Goal: Task Accomplishment & Management: Use online tool/utility

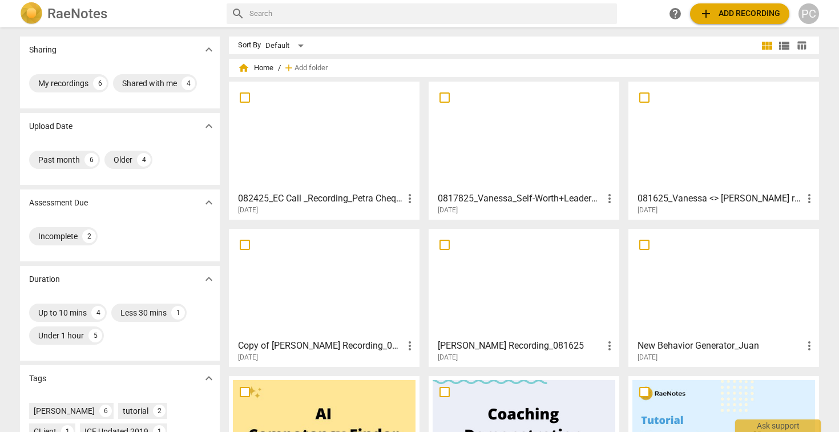
click at [730, 15] on span "add Add recording" at bounding box center [739, 14] width 81 height 14
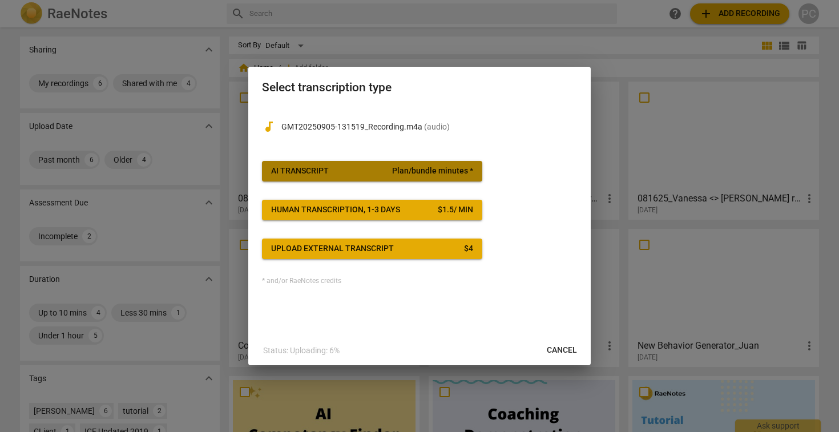
click at [322, 172] on div "AI Transcript" at bounding box center [300, 171] width 58 height 11
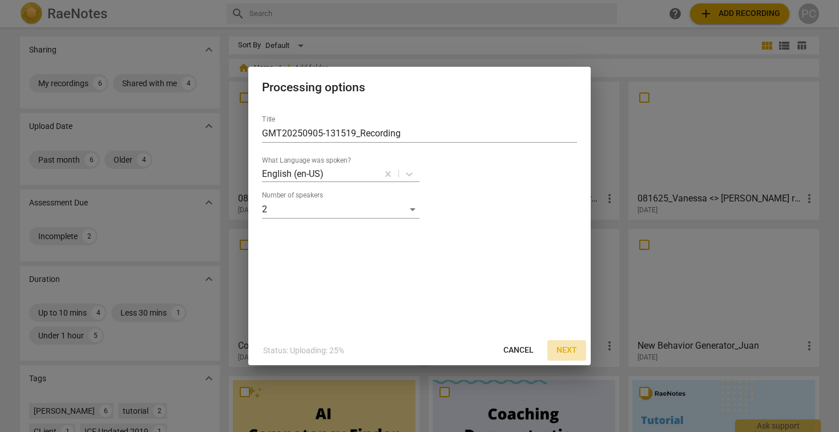
click at [565, 348] on span "Next" at bounding box center [567, 350] width 21 height 11
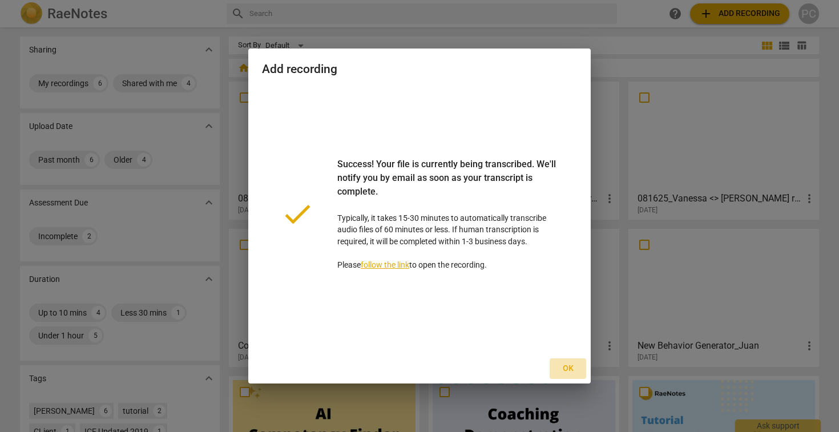
click at [567, 369] on span "Ok" at bounding box center [568, 368] width 18 height 11
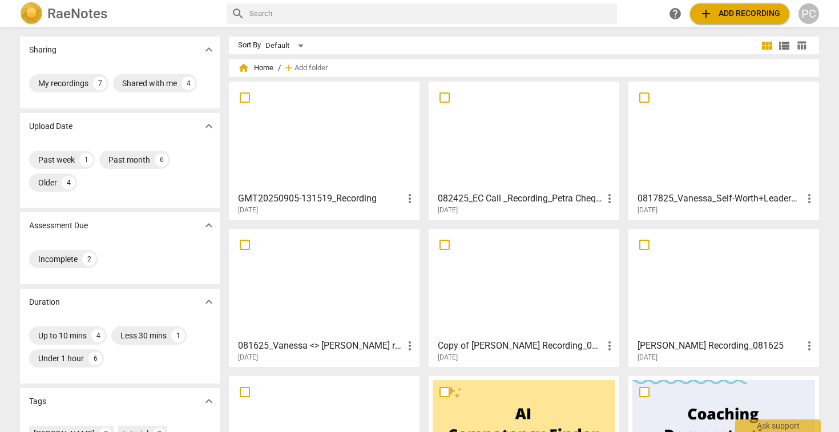
click at [340, 196] on h3 "GMT20250905-131519_Recording" at bounding box center [320, 199] width 165 height 14
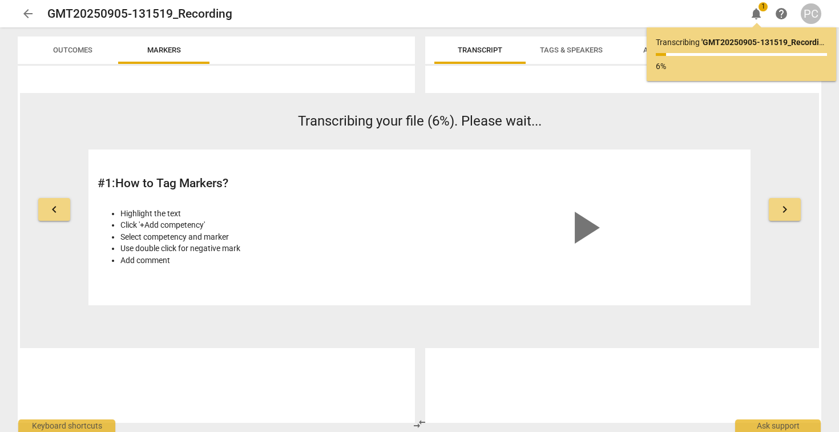
click at [73, 47] on span "Outcomes" at bounding box center [72, 50] width 39 height 9
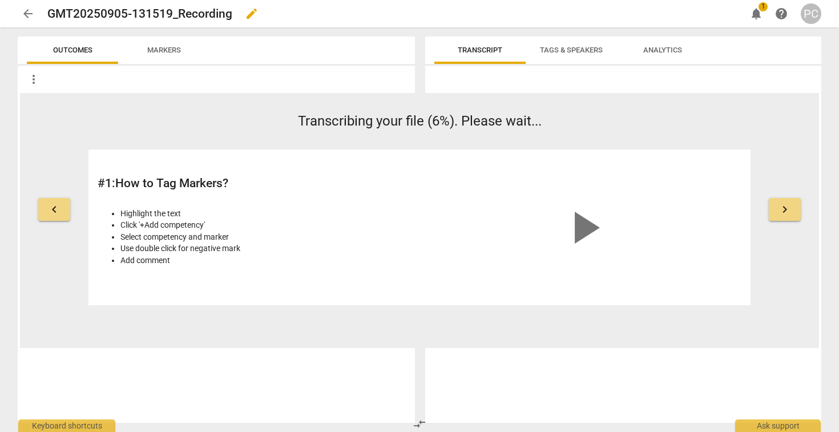
click at [233, 14] on div "GMT20250905-131519_Recording edit" at bounding box center [392, 13] width 690 height 21
click at [230, 13] on h2 "GMT20250905-131519_Recording" at bounding box center [139, 14] width 185 height 14
click at [252, 13] on span "edit" at bounding box center [252, 14] width 14 height 14
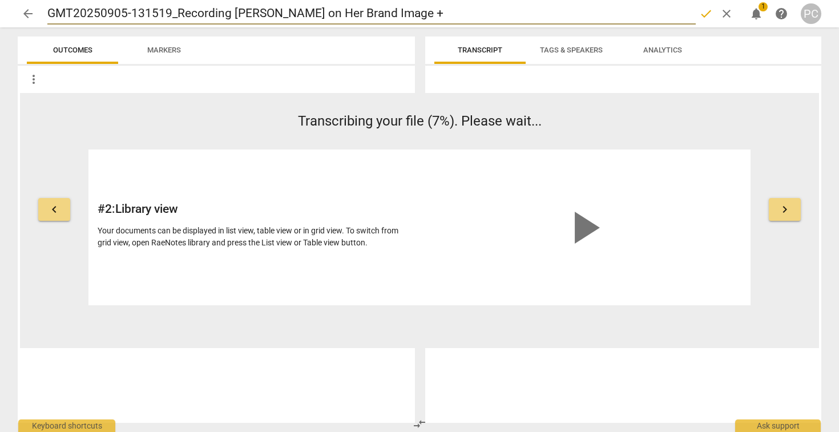
type input "GMT20250905-131519_Recording [PERSON_NAME] on Her Brand Image +"
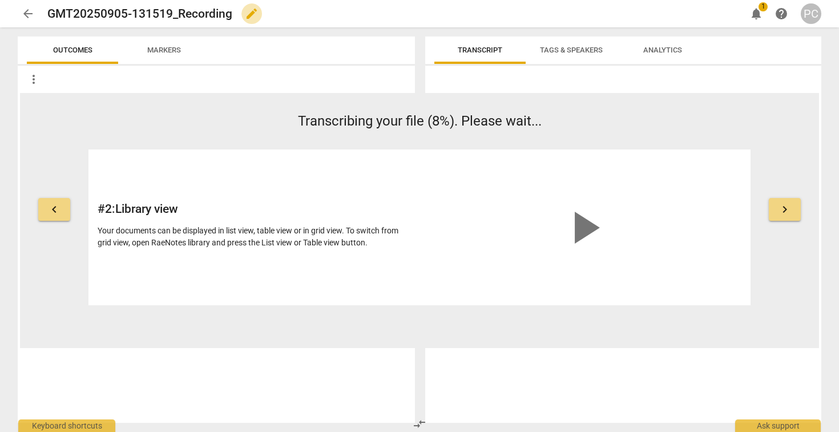
click at [248, 15] on span "edit" at bounding box center [252, 14] width 14 height 14
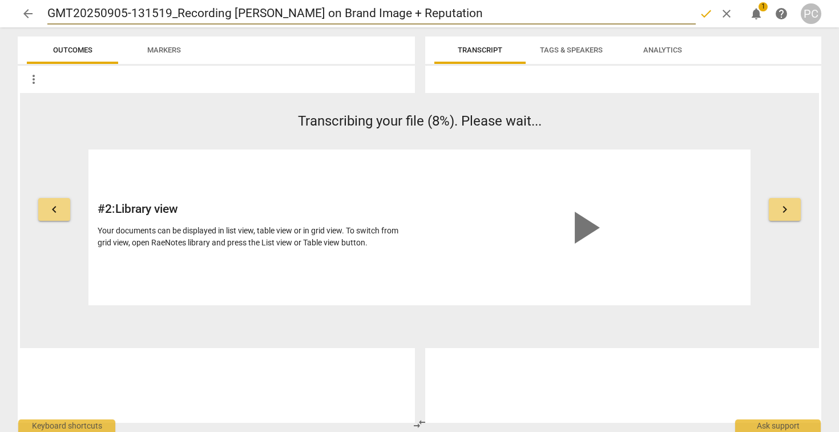
type input "GMT20250905-131519_Recording [PERSON_NAME] on Brand Image + Reputation"
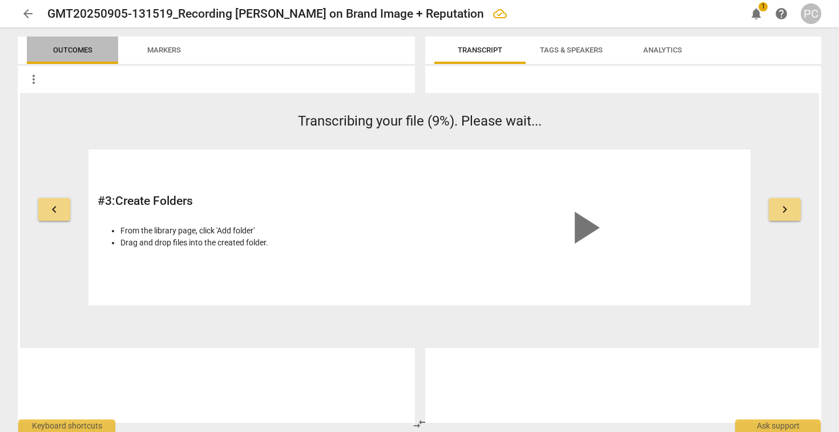
click at [64, 46] on span "Outcomes" at bounding box center [72, 50] width 39 height 9
